Goal: Find specific page/section: Find specific page/section

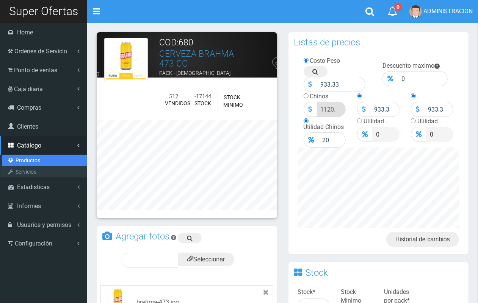
click at [30, 162] on link "Productos" at bounding box center [44, 160] width 84 height 11
